Goal: Check status: Check status

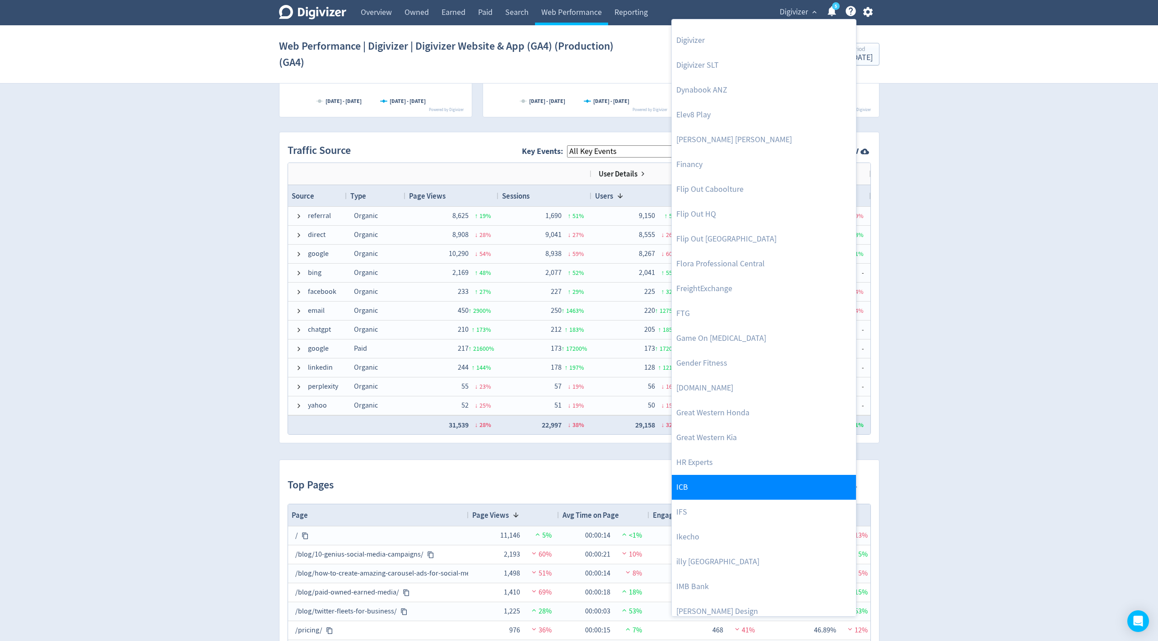
scroll to position [374, 0]
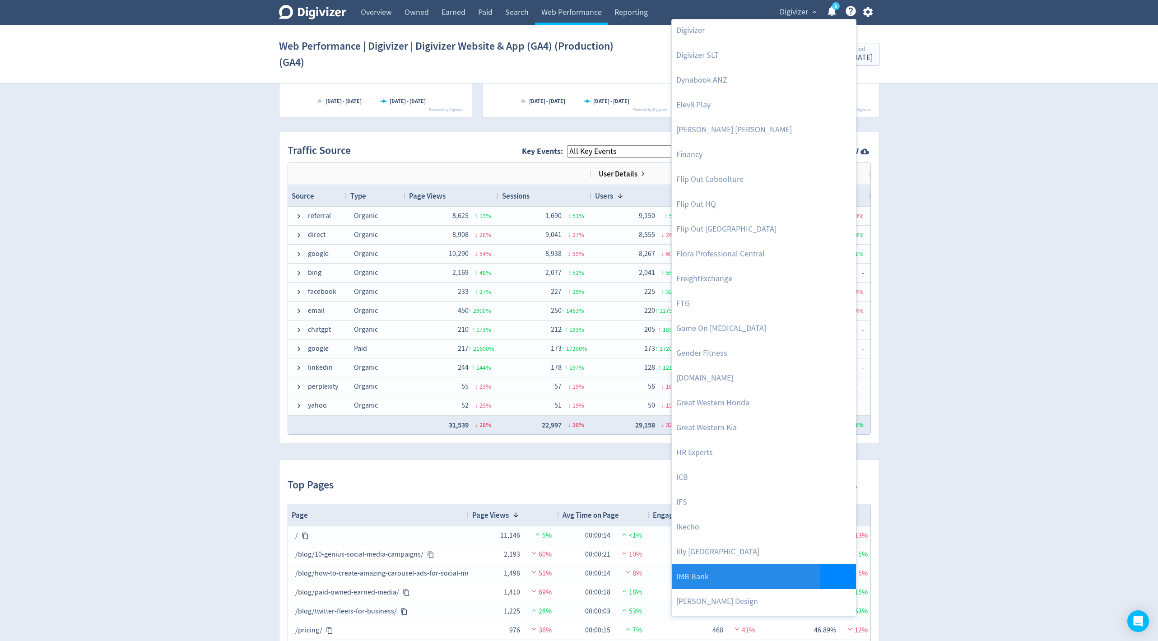
click at [687, 577] on link "IMB Bank" at bounding box center [764, 576] width 184 height 25
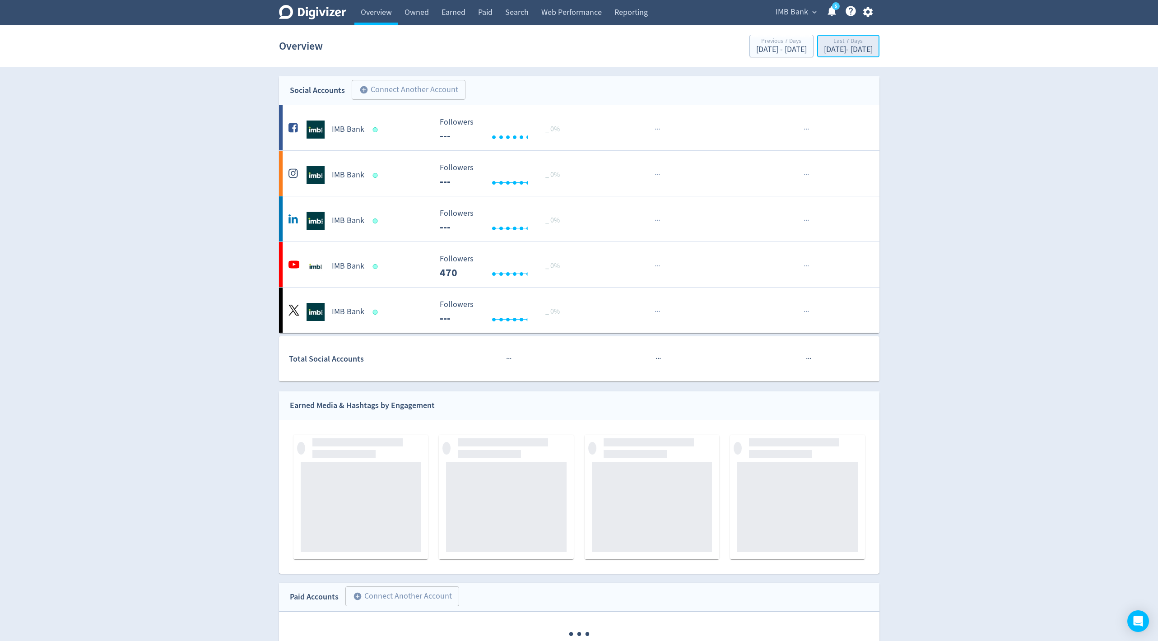
click at [837, 46] on div "[DATE] - [DATE]" at bounding box center [848, 50] width 49 height 8
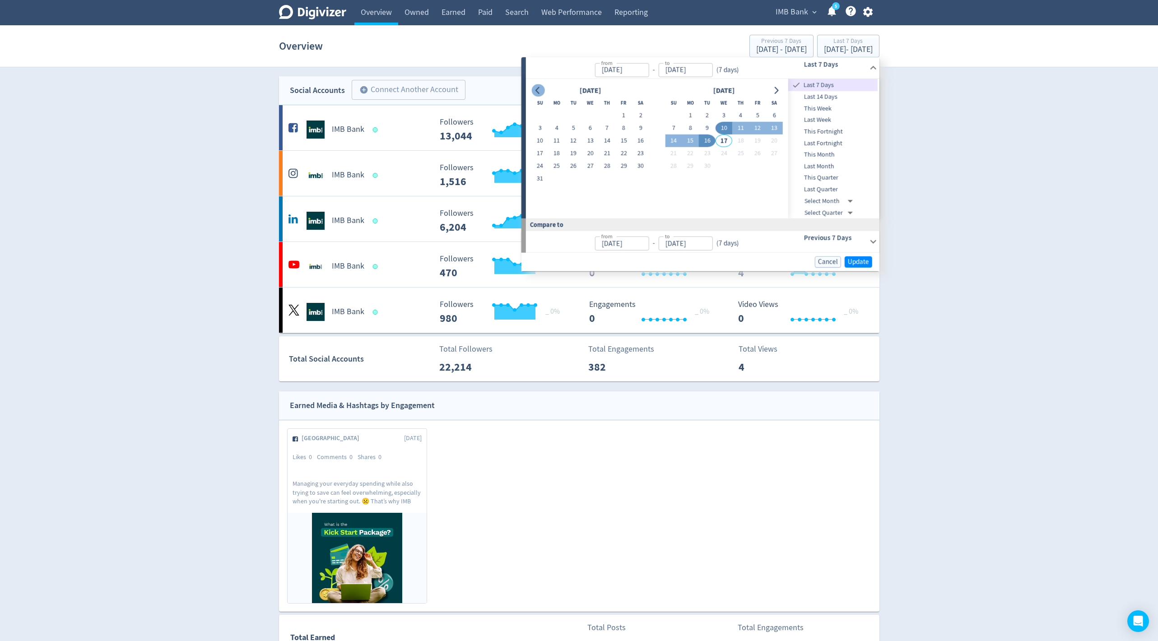
click at [537, 91] on icon "Go to previous month" at bounding box center [537, 90] width 4 height 7
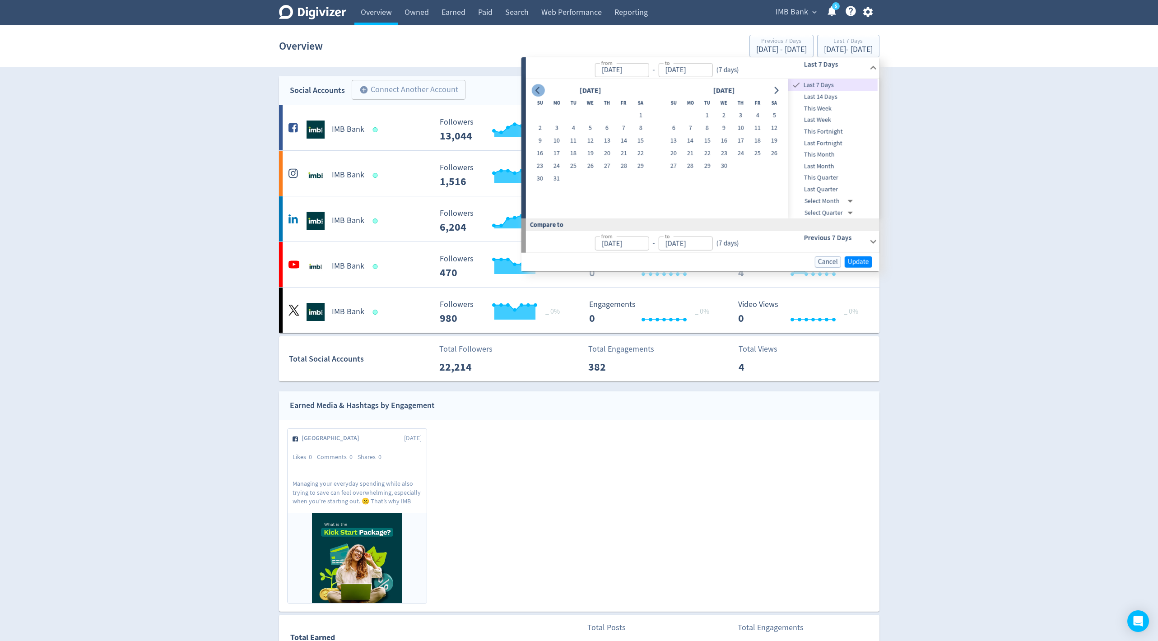
click at [537, 91] on icon "Go to previous month" at bounding box center [537, 90] width 4 height 7
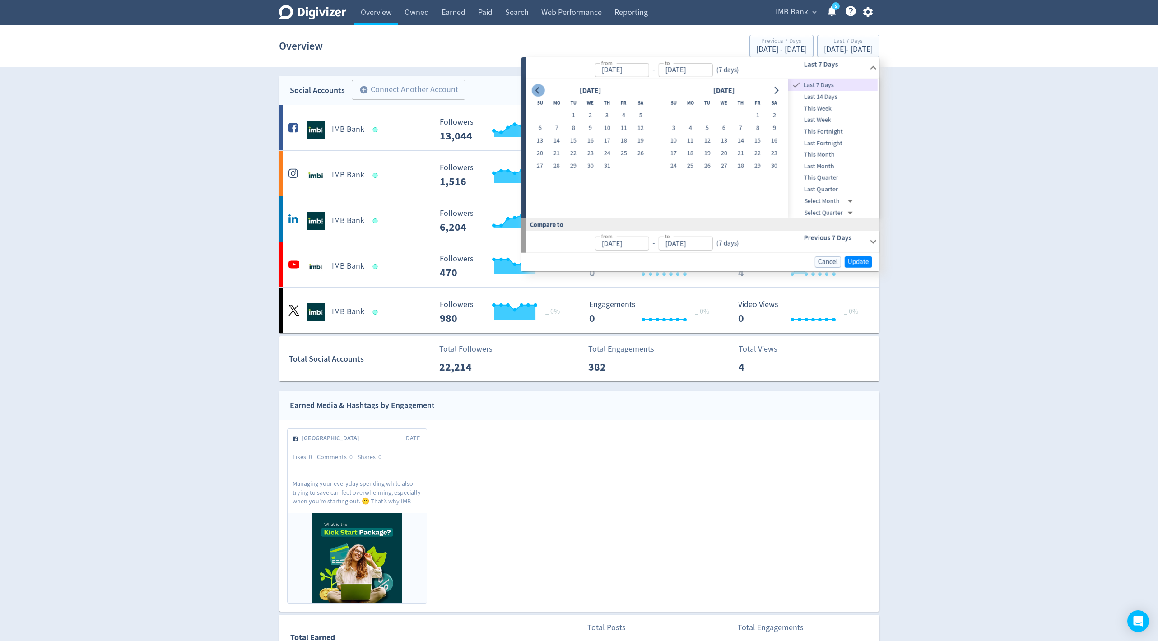
click at [537, 91] on icon "Go to previous month" at bounding box center [537, 90] width 4 height 7
click at [611, 116] on button "1" at bounding box center [607, 115] width 17 height 13
type input "[DATE]"
click at [672, 116] on button "1" at bounding box center [673, 115] width 17 height 13
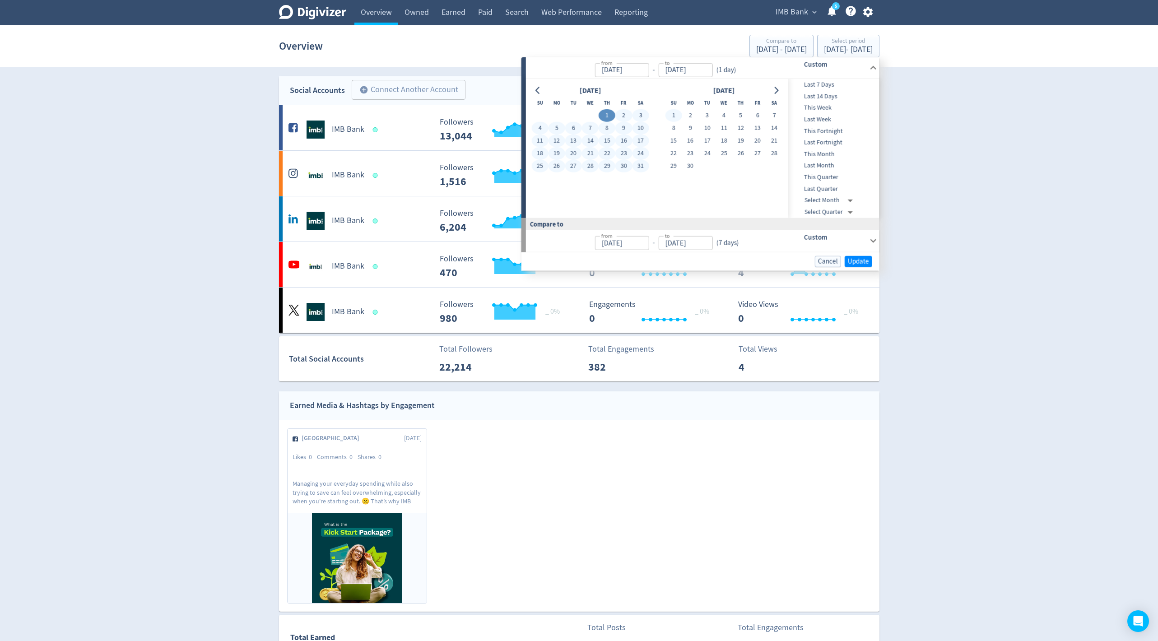
type input "[DATE]"
click at [676, 110] on button "1" at bounding box center [673, 115] width 17 height 13
type input "[DATE]"
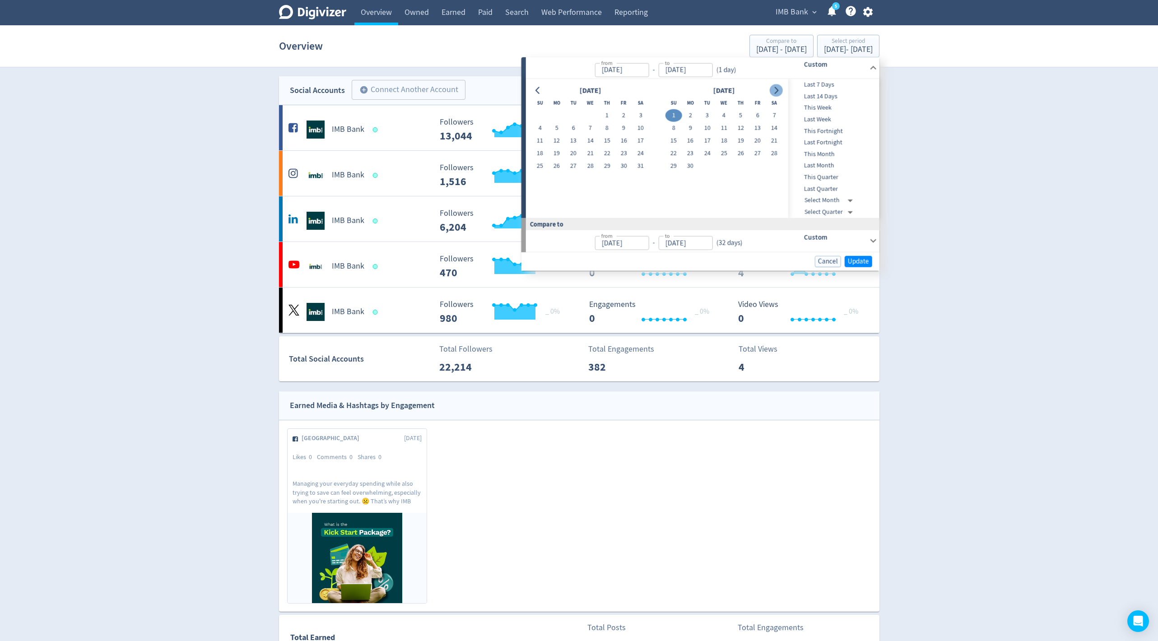
click at [778, 88] on icon "Go to next month" at bounding box center [775, 90] width 7 height 7
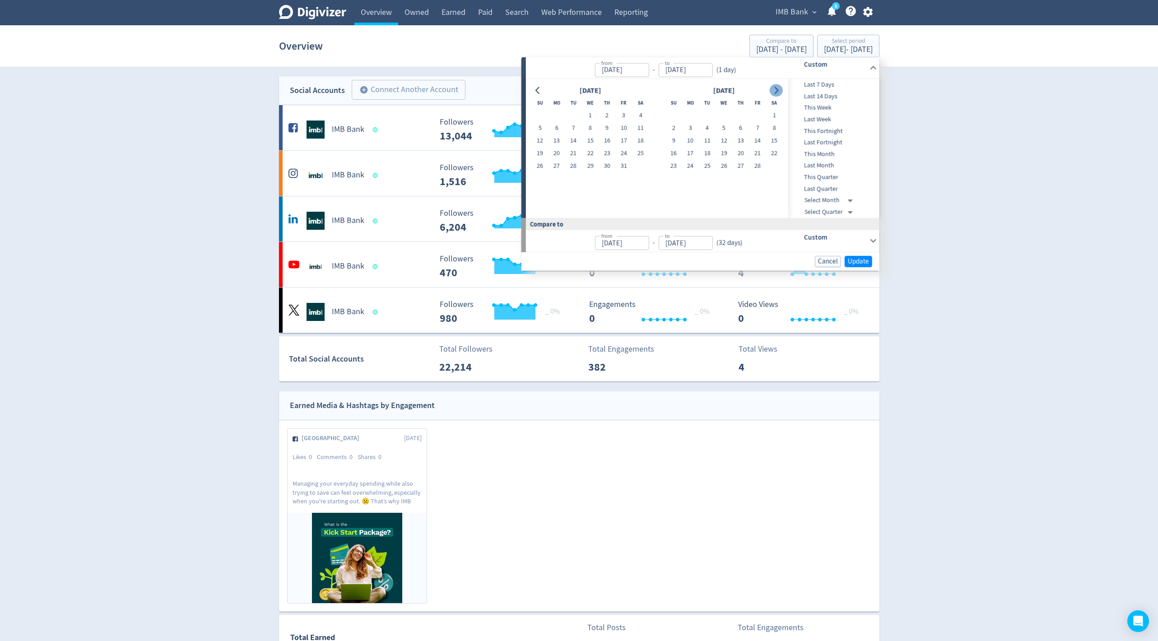
click at [778, 88] on icon "Go to next month" at bounding box center [775, 90] width 7 height 7
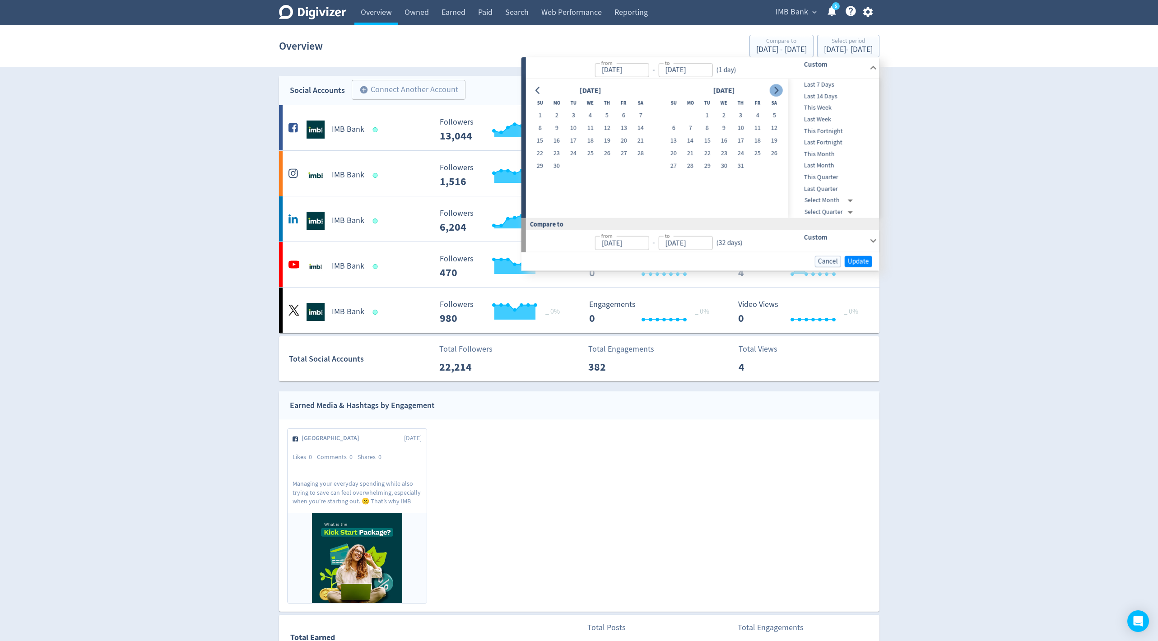
click at [778, 88] on icon "Go to next month" at bounding box center [775, 90] width 7 height 7
click at [533, 84] on div at bounding box center [537, 90] width 13 height 13
click at [533, 85] on button "Go to previous month" at bounding box center [537, 90] width 13 height 13
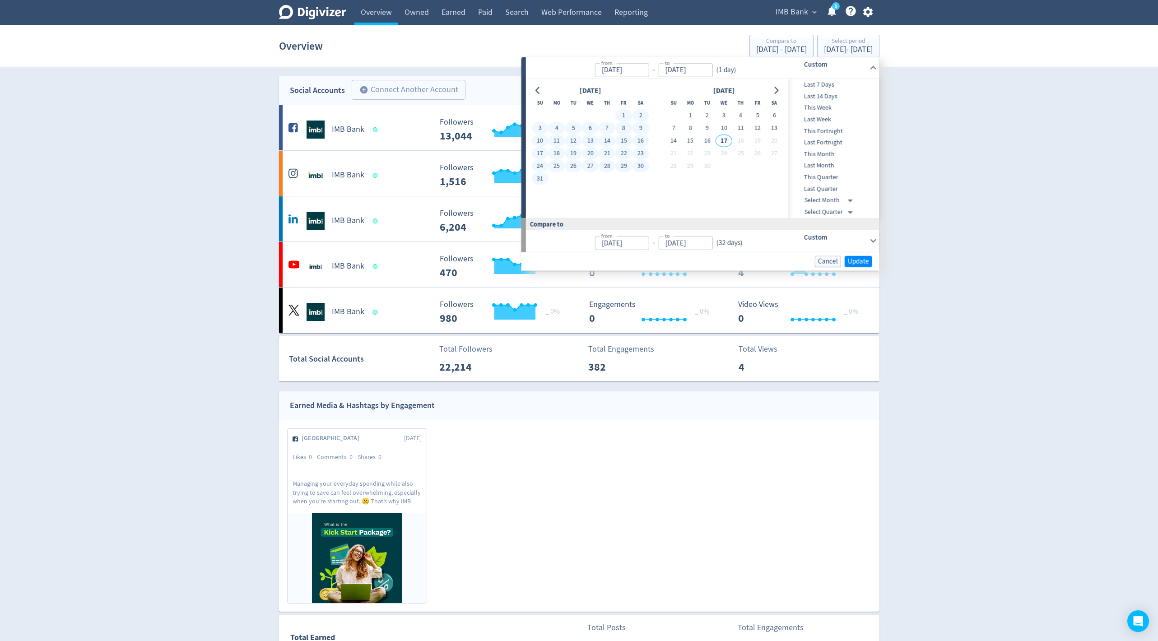
click at [537, 180] on button "31" at bounding box center [539, 178] width 17 height 13
type input "[DATE]"
click at [855, 258] on span "Update" at bounding box center [858, 261] width 21 height 7
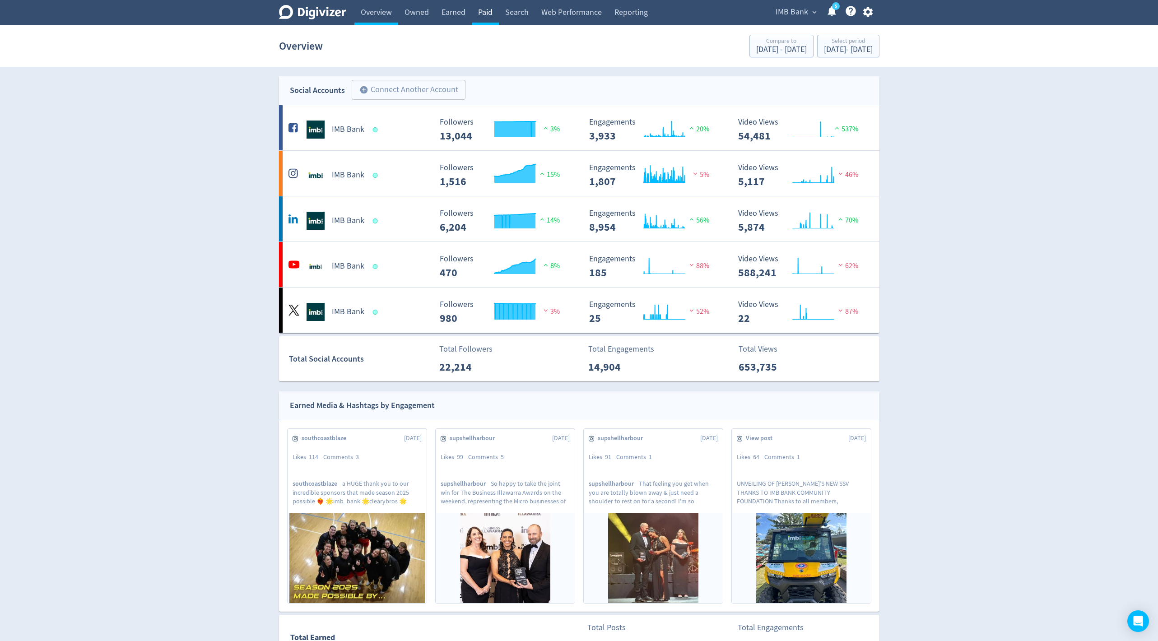
click at [492, 9] on link "Paid" at bounding box center [485, 12] width 27 height 25
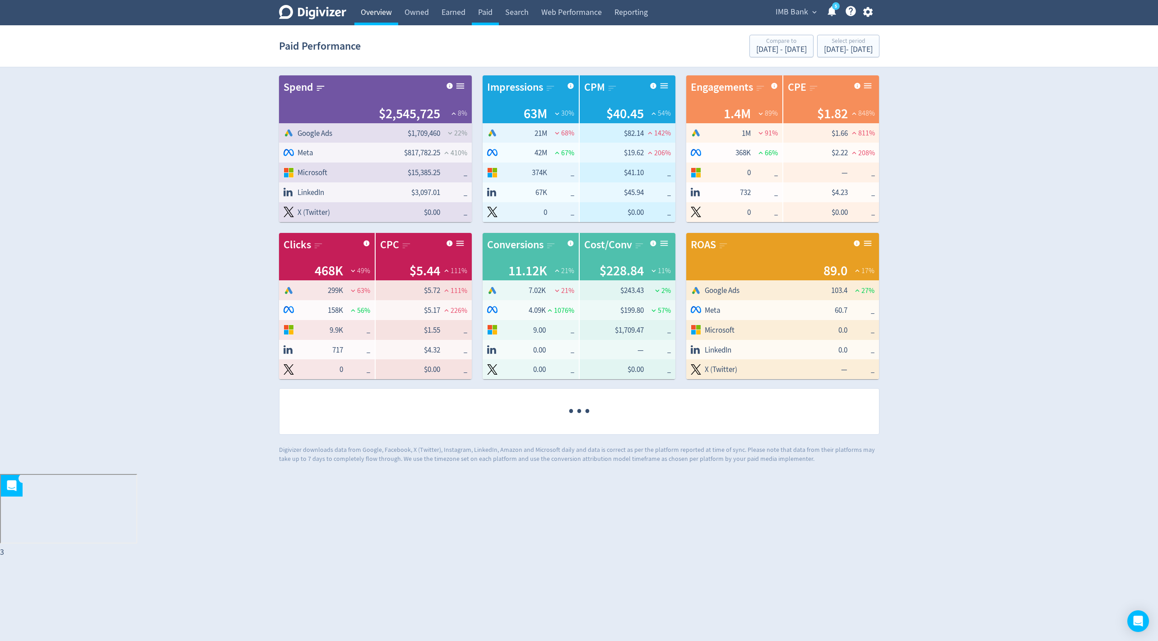
click at [388, 9] on link "Overview" at bounding box center [376, 12] width 44 height 25
